Goal: Obtain resource: Download file/media

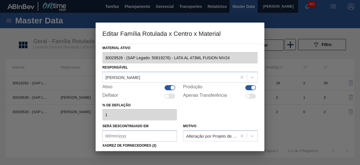
scroll to position [79, 0]
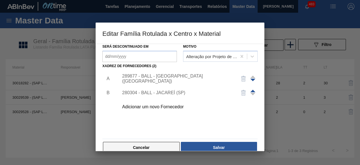
click at [167, 148] on button "Cancelar" at bounding box center [141, 147] width 77 height 11
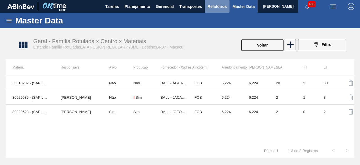
click at [224, 4] on span "Relatórios" at bounding box center [217, 6] width 19 height 7
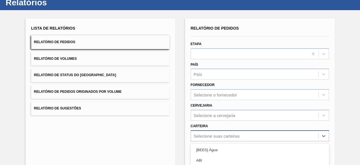
scroll to position [83, 0]
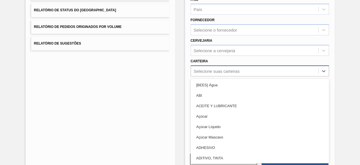
click at [232, 76] on div "option [BEES] Água focused, 1 of 101. 101 results available. Use Up and Down to…" at bounding box center [260, 70] width 139 height 11
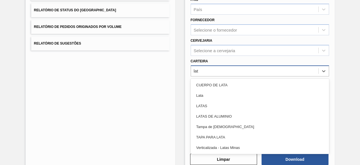
type input "lata"
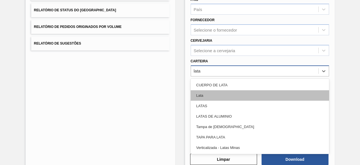
click at [215, 97] on div "Lata" at bounding box center [260, 95] width 139 height 10
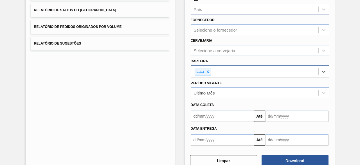
scroll to position [97, 0]
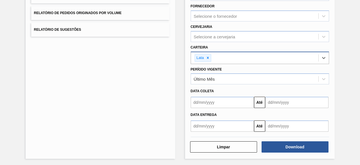
click at [215, 97] on input "text" at bounding box center [222, 102] width 63 height 11
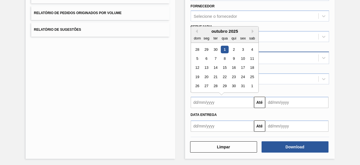
click at [224, 49] on div "1" at bounding box center [225, 50] width 8 height 8
type input "[DATE]"
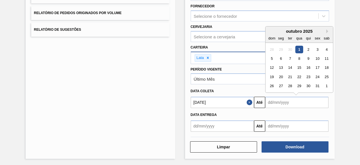
click at [283, 98] on input "text" at bounding box center [296, 102] width 63 height 11
click at [326, 48] on div "4" at bounding box center [327, 50] width 8 height 8
type input "[DATE]"
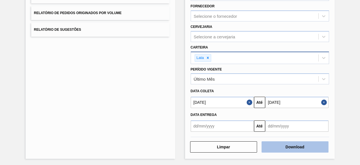
click at [301, 148] on button "Download" at bounding box center [295, 146] width 67 height 11
